Goal: Transaction & Acquisition: Purchase product/service

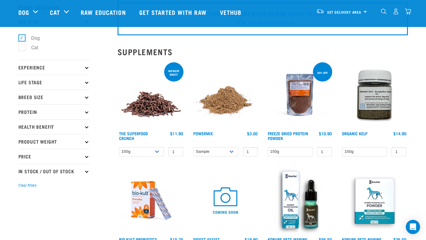
scroll to position [59, 0]
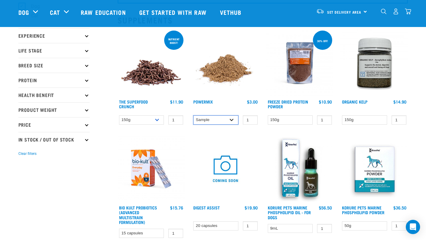
click at [218, 123] on select "Sample Small (30g) Large (60g)" at bounding box center [215, 120] width 45 height 9
click at [218, 82] on img at bounding box center [225, 62] width 67 height 67
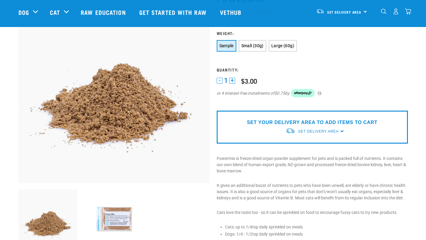
scroll to position [149, 0]
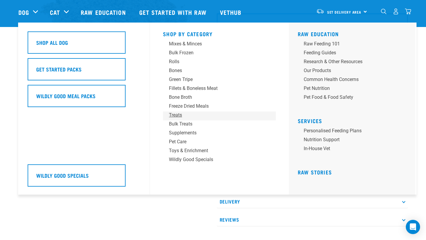
click at [176, 117] on div "Treats" at bounding box center [215, 115] width 93 height 7
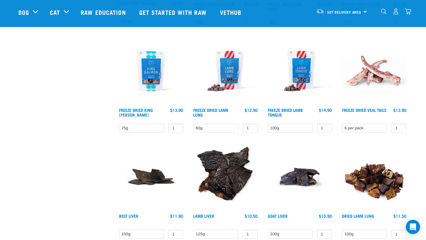
scroll to position [743, 0]
